Goal: Transaction & Acquisition: Download file/media

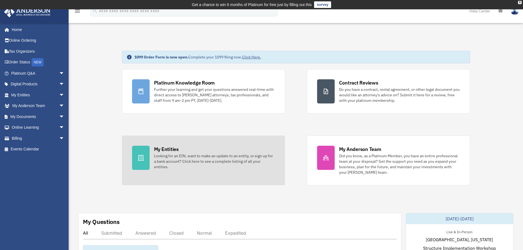
click at [191, 158] on div "Looking for an EIN, want to make an update to an entity, or sign up for a bank …" at bounding box center [214, 161] width 121 height 16
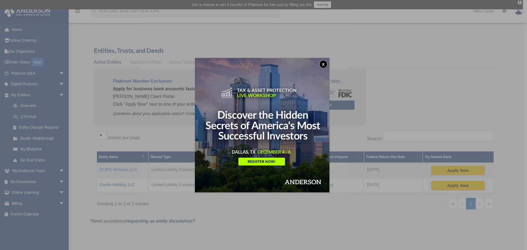
click at [325, 63] on button "x" at bounding box center [323, 64] width 8 height 8
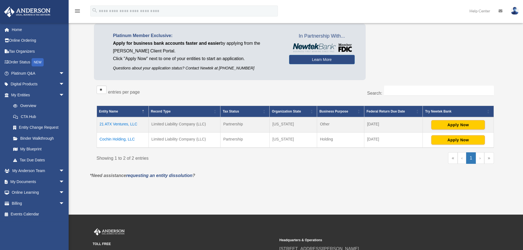
scroll to position [55, 0]
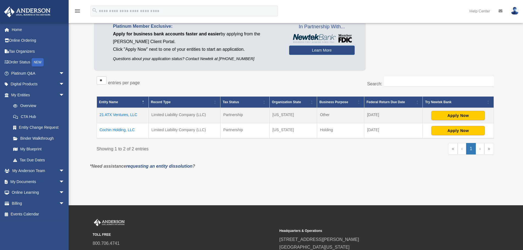
click at [111, 131] on td "Cochin Holding, LLC" at bounding box center [123, 130] width 52 height 15
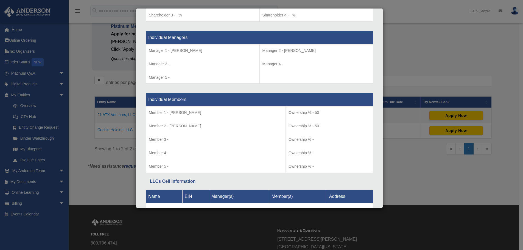
scroll to position [524, 0]
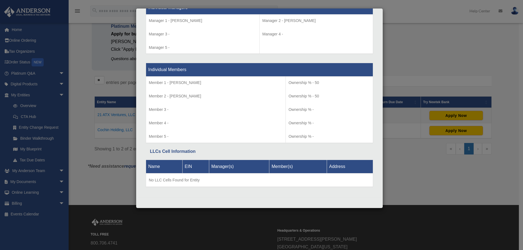
click at [429, 176] on div "Details × Articles Sent Organizational Date" at bounding box center [261, 125] width 523 height 250
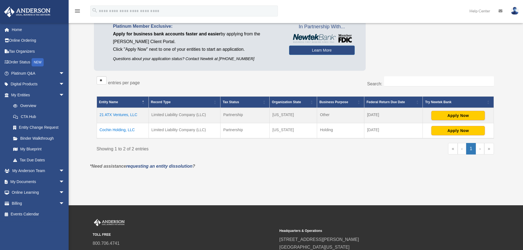
click at [124, 115] on td "21 ATX Ventures, LLC" at bounding box center [123, 115] width 52 height 15
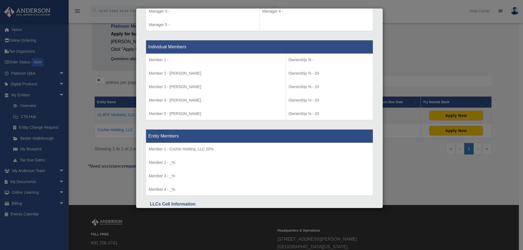
scroll to position [545, 0]
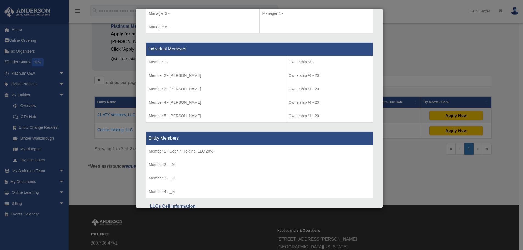
click at [409, 34] on div "Details × Articles Sent Organizational Date" at bounding box center [261, 125] width 523 height 250
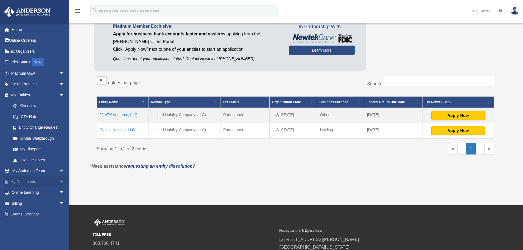
click at [28, 182] on link "My Documents arrow_drop_down" at bounding box center [38, 181] width 69 height 11
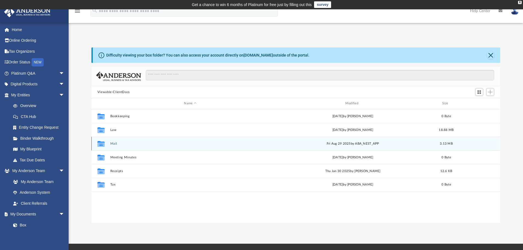
scroll to position [121, 405]
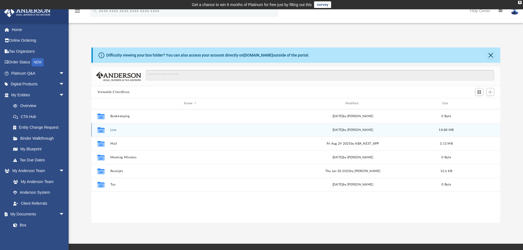
click at [113, 130] on button "Law" at bounding box center [190, 130] width 160 height 4
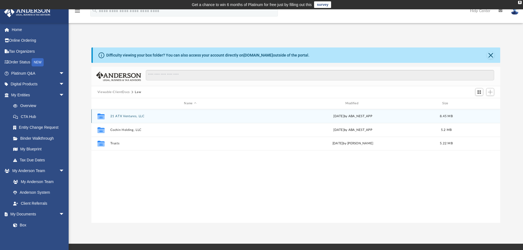
click at [127, 117] on button "21 ATX Ventures, LLC" at bounding box center [190, 117] width 160 height 4
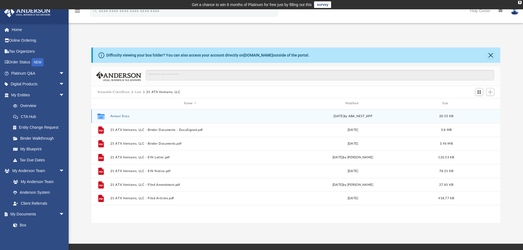
click at [118, 116] on button "Annual Docs" at bounding box center [190, 117] width 160 height 4
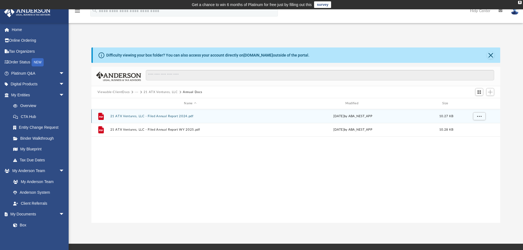
click at [157, 116] on button "21 ATX Ventures, LLC - Filed Annual Report 2024.pdf" at bounding box center [190, 117] width 160 height 4
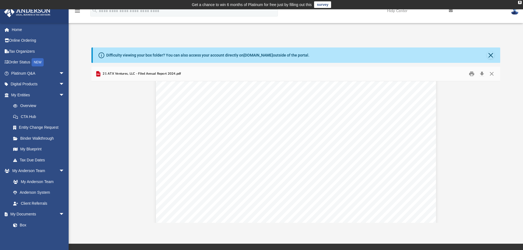
scroll to position [600, 0]
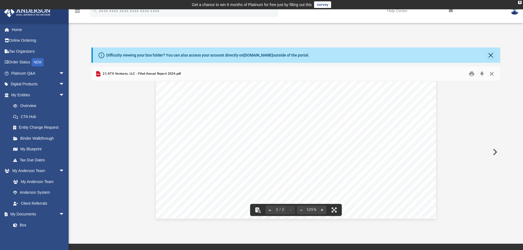
click at [492, 73] on button "Close" at bounding box center [492, 74] width 10 height 9
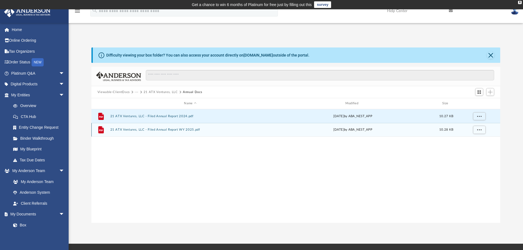
click at [170, 129] on button "21 ATX Ventures, LLC - Filed Annual Report WY 2025.pdf" at bounding box center [190, 130] width 160 height 4
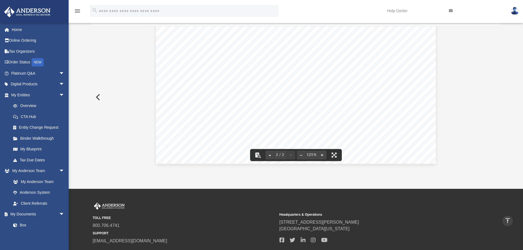
scroll to position [0, 0]
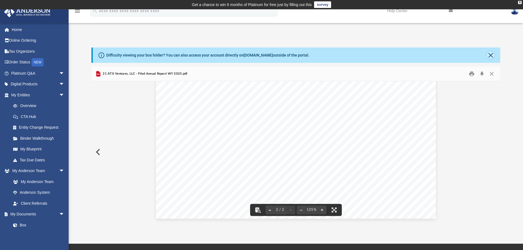
click at [490, 55] on button "Close" at bounding box center [491, 55] width 8 height 8
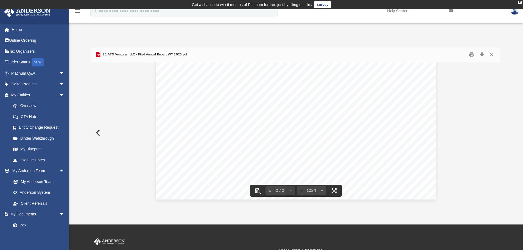
scroll to position [490, 0]
click at [97, 135] on button "Preview" at bounding box center [97, 132] width 12 height 15
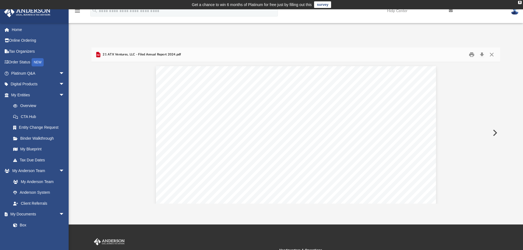
scroll to position [371, 0]
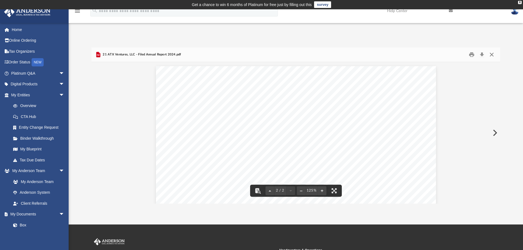
click at [492, 55] on button "Close" at bounding box center [492, 55] width 10 height 9
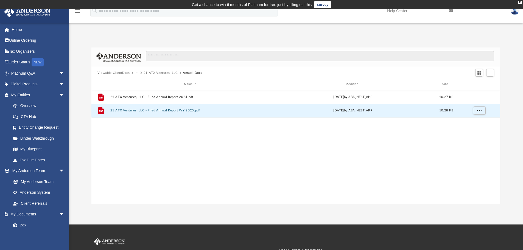
click at [119, 72] on button "Viewable-ClientDocs" at bounding box center [113, 73] width 32 height 5
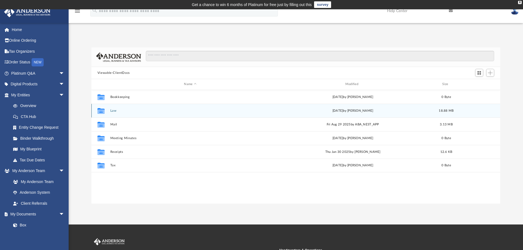
drag, startPoint x: 114, startPoint y: 112, endPoint x: 120, endPoint y: 111, distance: 6.6
click at [114, 111] on button "Law" at bounding box center [190, 111] width 160 height 4
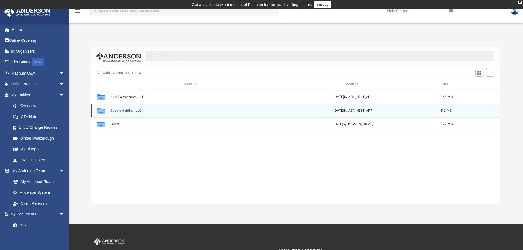
click at [129, 111] on button "Cochin Holding, LLC" at bounding box center [190, 111] width 160 height 4
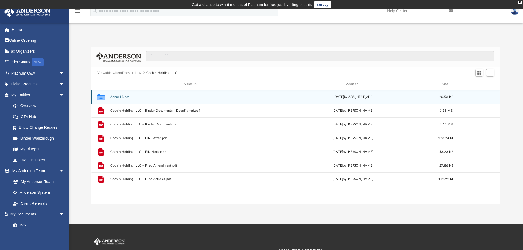
click at [123, 97] on button "Annual Docs" at bounding box center [190, 97] width 160 height 4
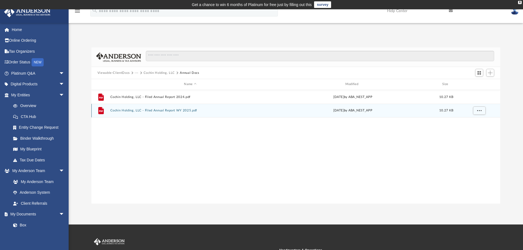
click at [174, 111] on button "Cochin Holding, LLC - Filed Annual Report WY 2025.pdf" at bounding box center [190, 111] width 160 height 4
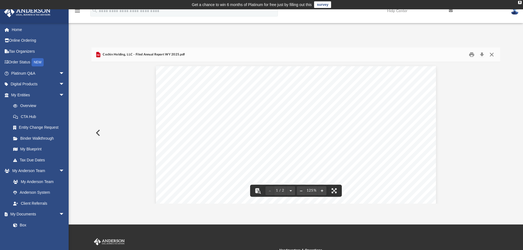
click at [492, 54] on button "Close" at bounding box center [492, 55] width 10 height 9
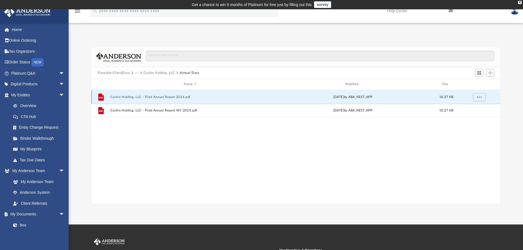
click at [172, 97] on button "Cochin Holding, LLC - Filed Annual Report 2024.pdf" at bounding box center [190, 97] width 160 height 4
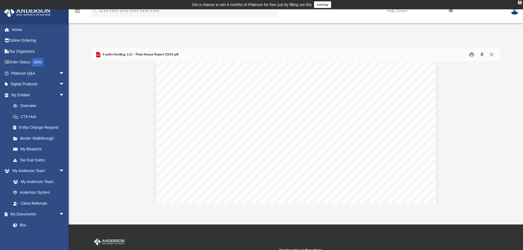
scroll to position [600, 0]
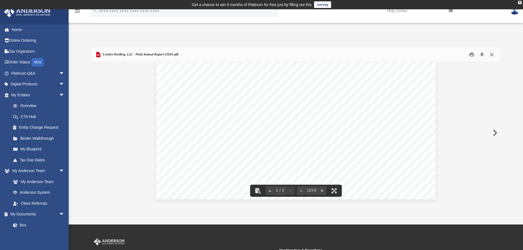
click at [491, 55] on button "Close" at bounding box center [492, 55] width 10 height 9
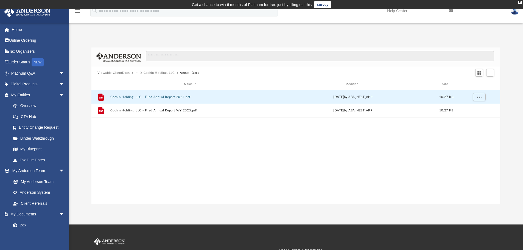
click at [115, 71] on button "Viewable-ClientDocs" at bounding box center [113, 73] width 32 height 5
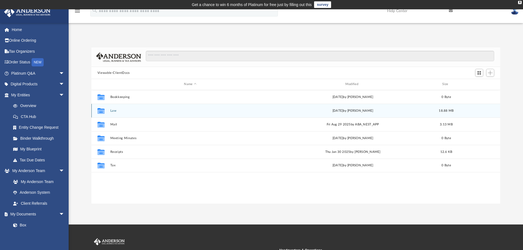
click at [113, 111] on button "Law" at bounding box center [190, 111] width 160 height 4
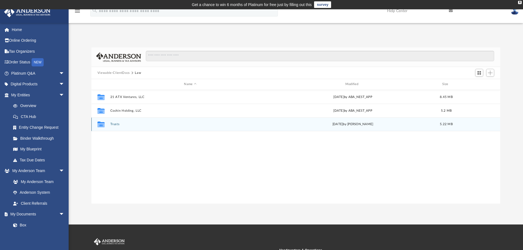
drag, startPoint x: 115, startPoint y: 124, endPoint x: 175, endPoint y: 145, distance: 63.6
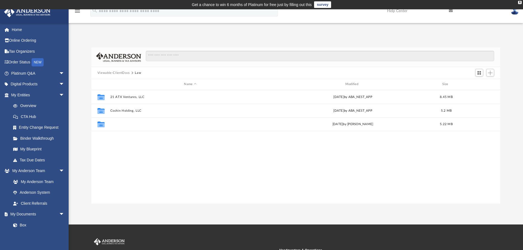
click at [115, 123] on button "Trusts" at bounding box center [190, 124] width 160 height 4
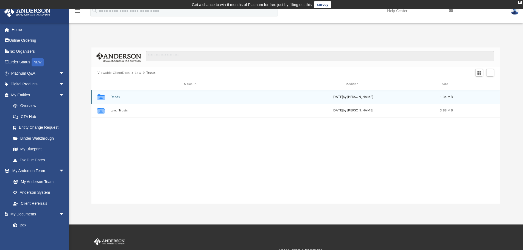
click at [115, 97] on button "Deeds" at bounding box center [190, 97] width 160 height 4
click at [134, 96] on button "Deed - 10606 Kristens Mare Drive" at bounding box center [190, 97] width 160 height 4
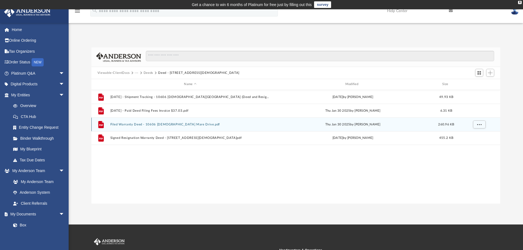
click at [157, 124] on button "Filed Warranty Deed - 10606 Kristens Mare Drive.pdf" at bounding box center [190, 125] width 160 height 4
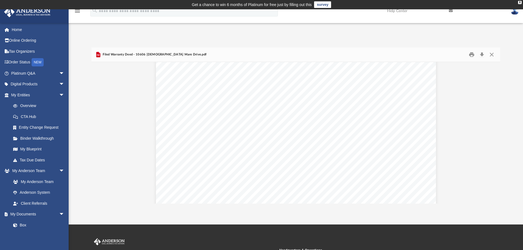
scroll to position [179, 0]
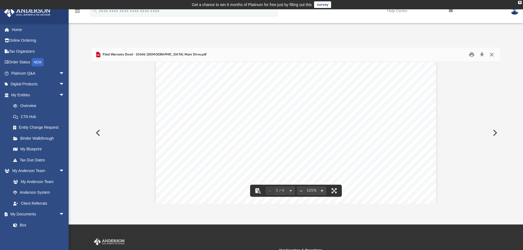
click at [492, 54] on button "Close" at bounding box center [492, 55] width 10 height 9
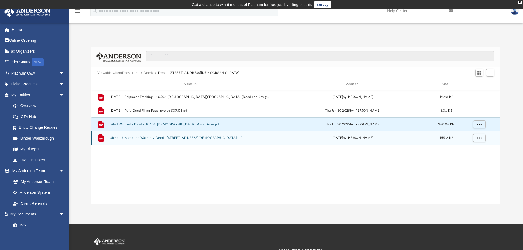
click at [151, 138] on button "Signed Resignation Warranty Deed - 10606 Kristens Mare Drive.pdf" at bounding box center [190, 138] width 160 height 4
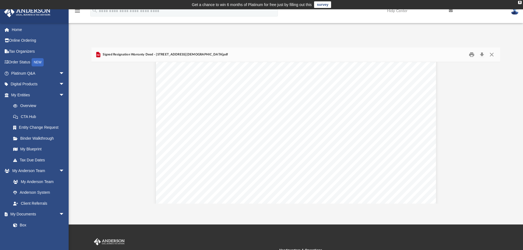
scroll to position [0, 0]
click at [493, 55] on button "Close" at bounding box center [492, 55] width 10 height 9
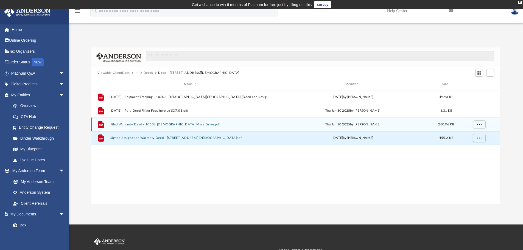
click at [155, 124] on button "Filed Warranty Deed - 10606 Kristens Mare Drive.pdf" at bounding box center [190, 125] width 160 height 4
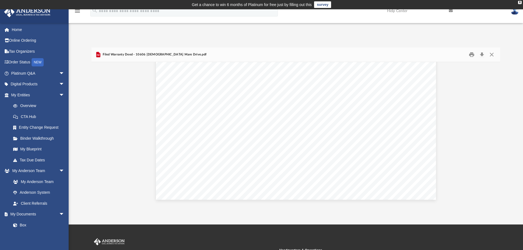
scroll to position [1341, 0]
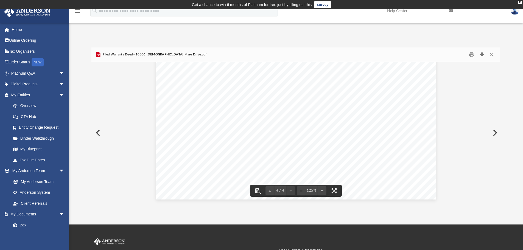
click at [482, 55] on button "Download" at bounding box center [482, 55] width 10 height 9
click at [493, 55] on button "Close" at bounding box center [492, 55] width 10 height 9
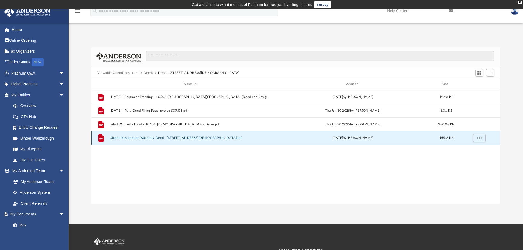
click at [158, 139] on button "Signed Resignation Warranty Deed - 10606 Kristens Mare Drive.pdf" at bounding box center [190, 138] width 160 height 4
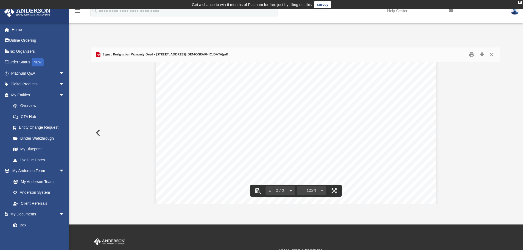
scroll to position [412, 0]
click at [491, 53] on button "Close" at bounding box center [492, 55] width 10 height 9
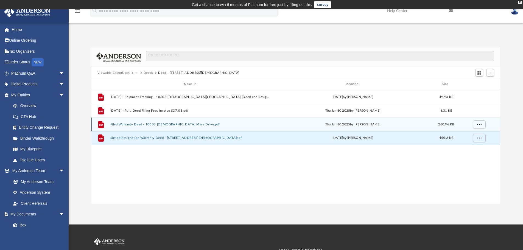
click at [155, 124] on button "Filed Warranty Deed - 10606 Kristens Mare Drive.pdf" at bounding box center [190, 125] width 160 height 4
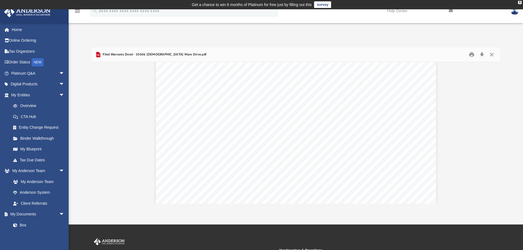
scroll to position [137, 0]
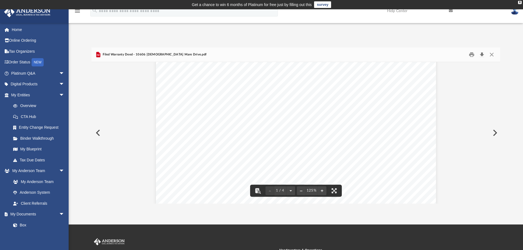
click at [482, 56] on button "Download" at bounding box center [482, 55] width 10 height 9
